Goal: Navigation & Orientation: Find specific page/section

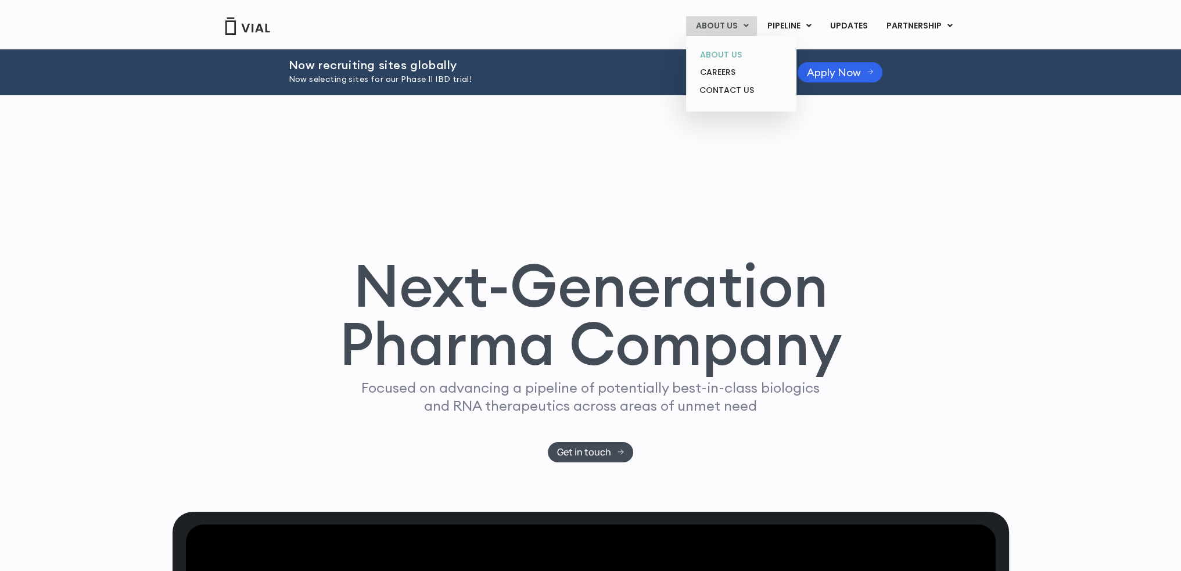
click at [734, 53] on link "ABOUT US" at bounding box center [741, 55] width 102 height 18
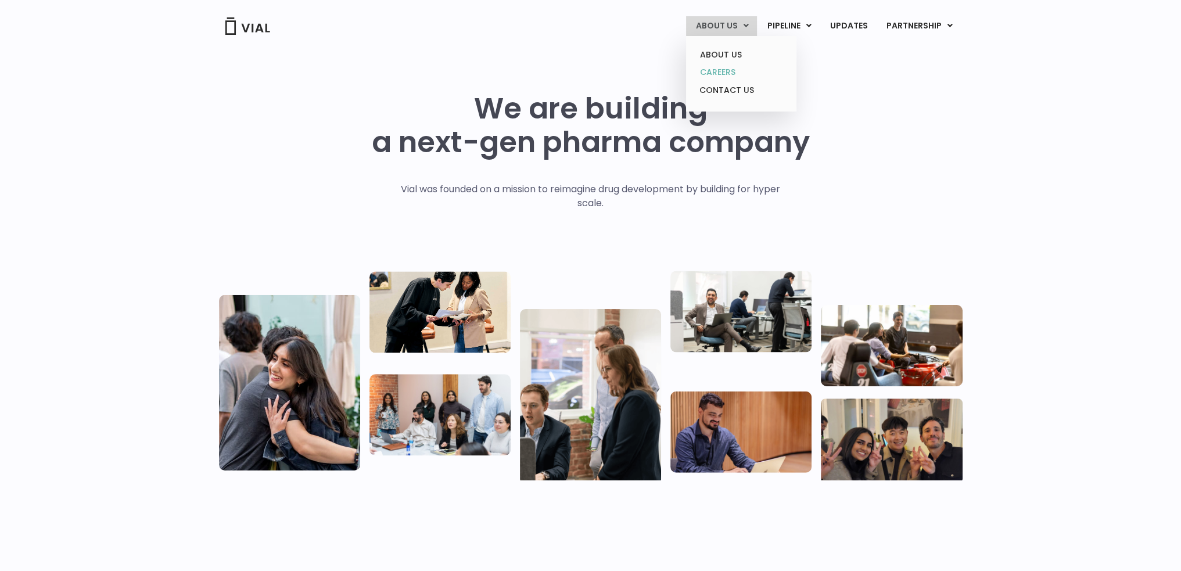
click at [737, 72] on link "CAREERS" at bounding box center [741, 72] width 102 height 18
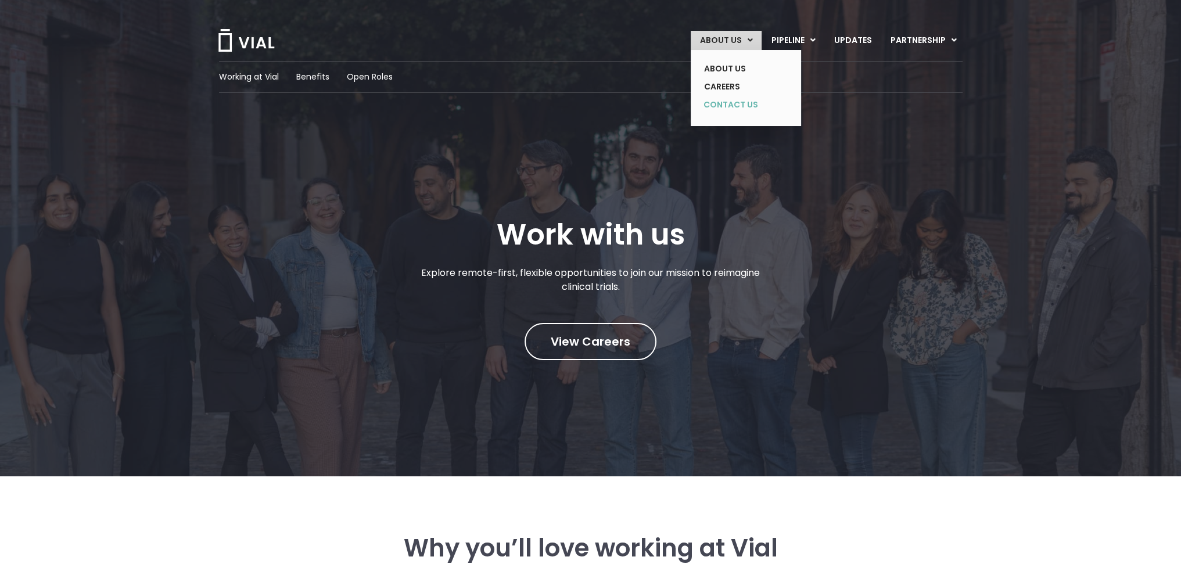
click at [747, 109] on link "CONTACT US" at bounding box center [737, 105] width 85 height 19
